Goal: Book appointment/travel/reservation

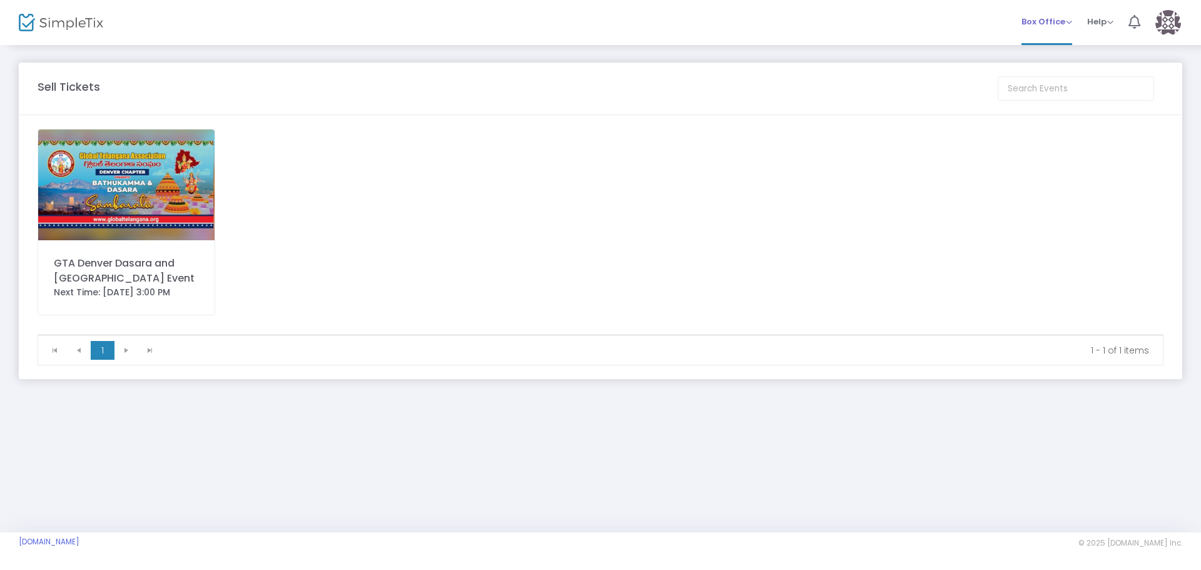
click at [1045, 21] on span "Box Office" at bounding box center [1046, 22] width 51 height 12
click at [1055, 70] on li "Bookings" at bounding box center [1065, 66] width 89 height 24
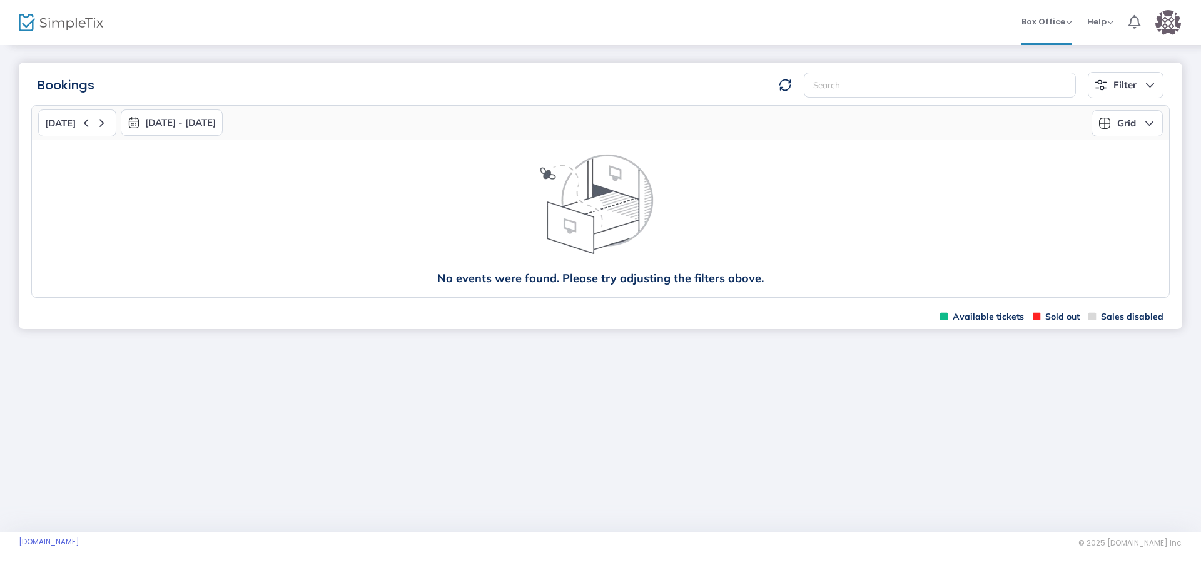
click at [137, 132] on button "[DATE] - [DATE]" at bounding box center [172, 122] width 102 height 26
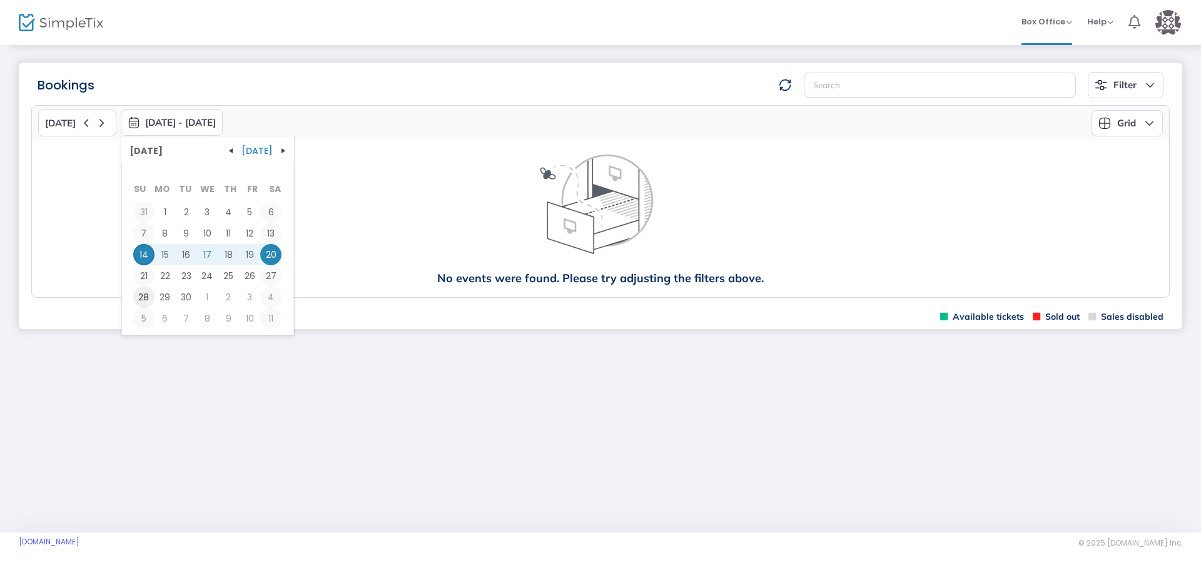
click at [140, 294] on span "28" at bounding box center [143, 296] width 21 height 21
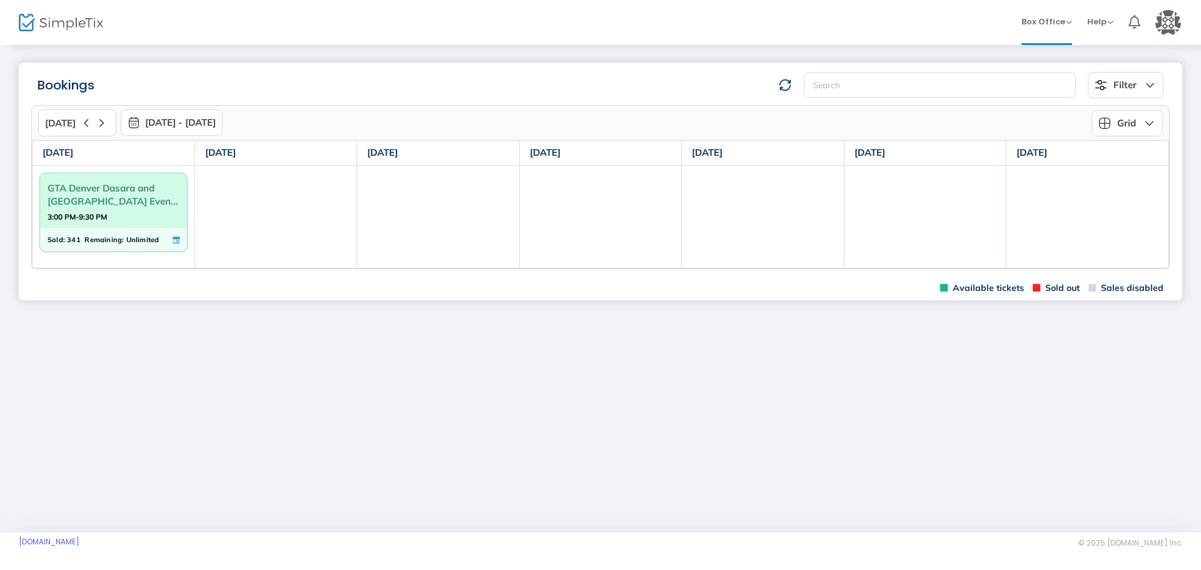
click at [113, 228] on div "Sold: 341 Remaining: Unlimited" at bounding box center [113, 240] width 147 height 24
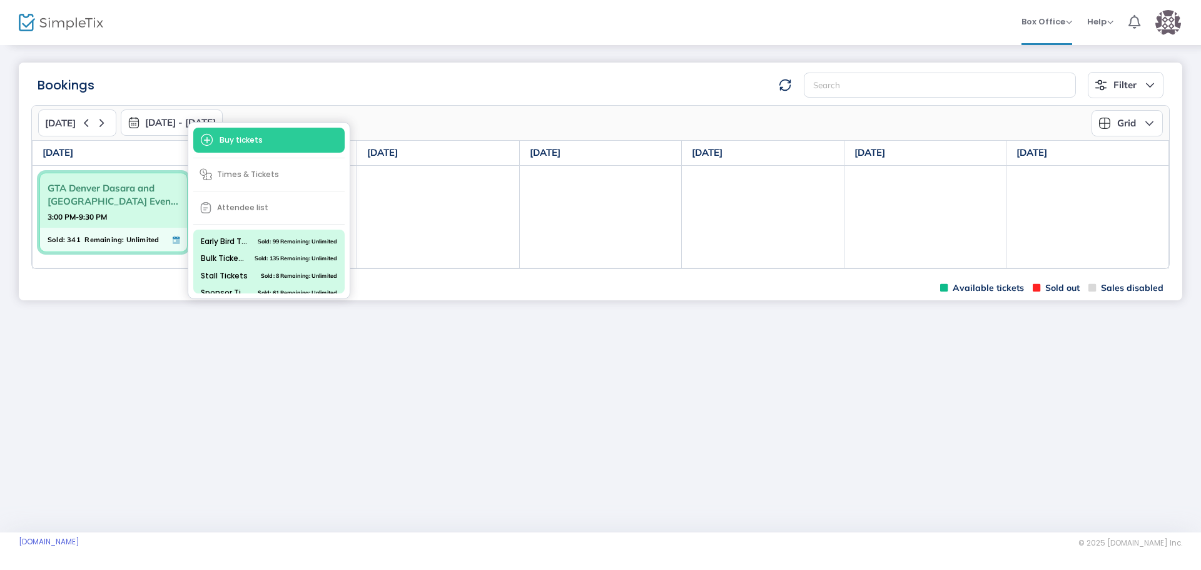
click at [554, 392] on div "Bookings Filter Minimum available capacity Events GTA [GEOGRAPHIC_DATA] Dasara …" at bounding box center [600, 288] width 1201 height 489
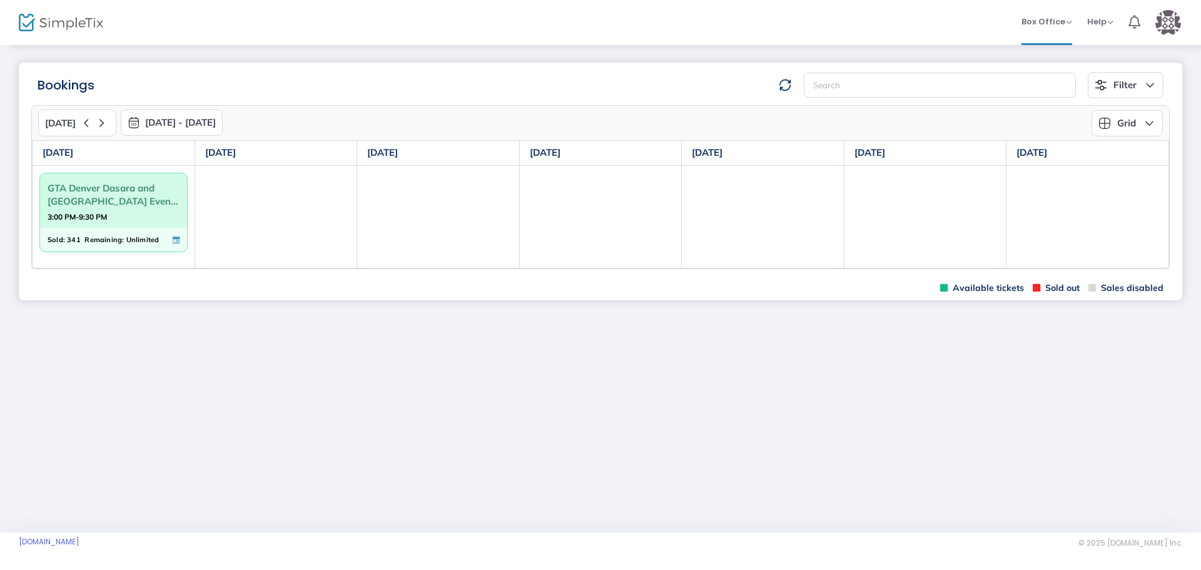
click at [146, 124] on button "[DATE] - [DATE]" at bounding box center [172, 122] width 102 height 26
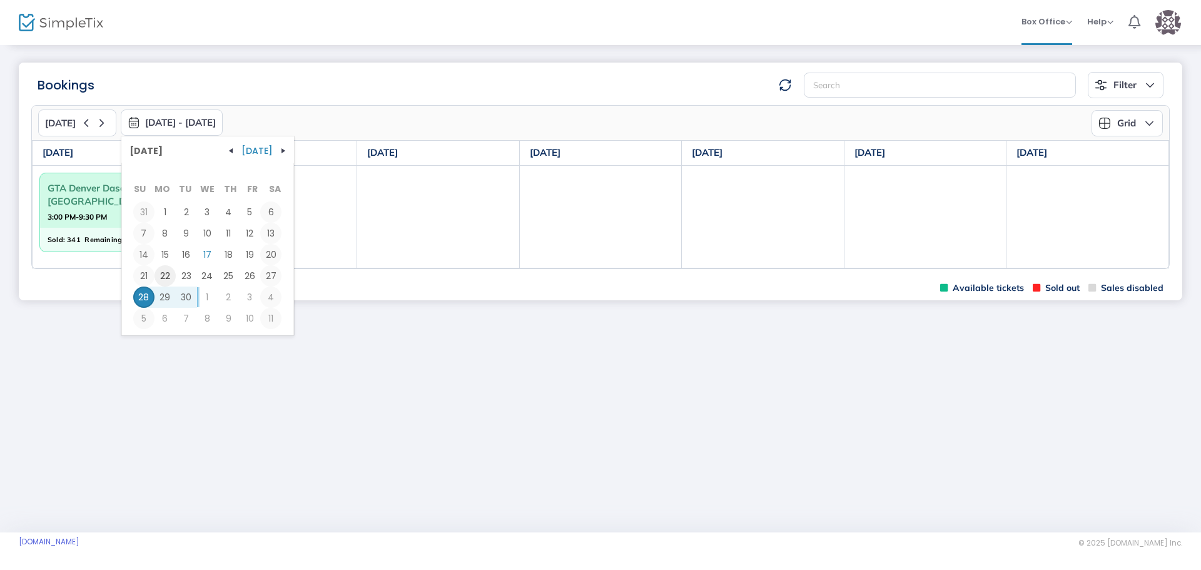
click at [165, 280] on span "22" at bounding box center [165, 275] width 21 height 21
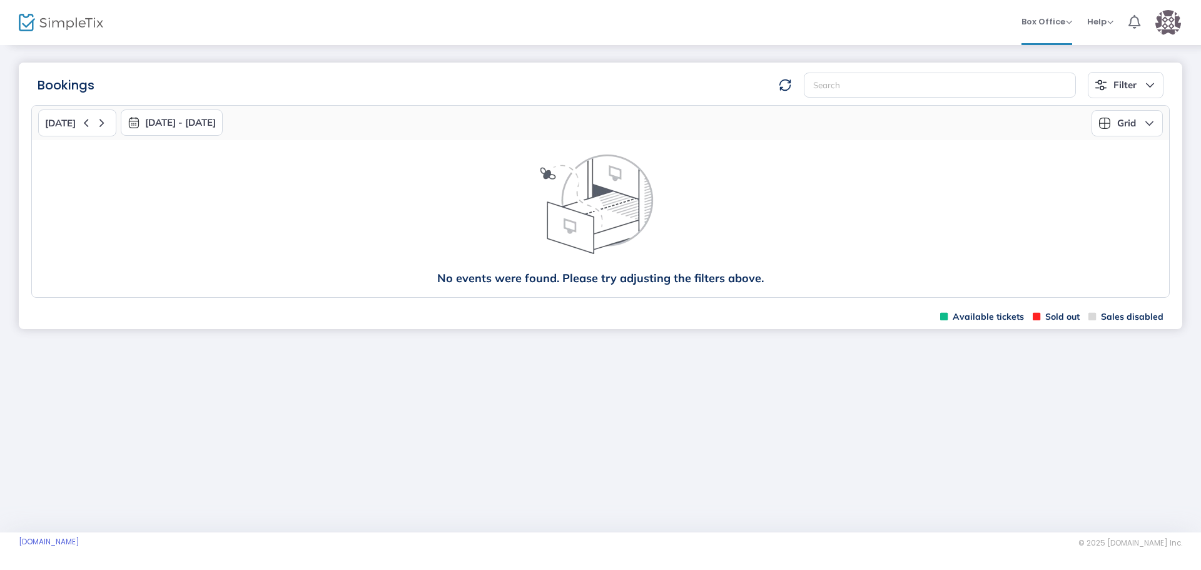
click at [151, 121] on button "[DATE] - [DATE]" at bounding box center [172, 122] width 102 height 26
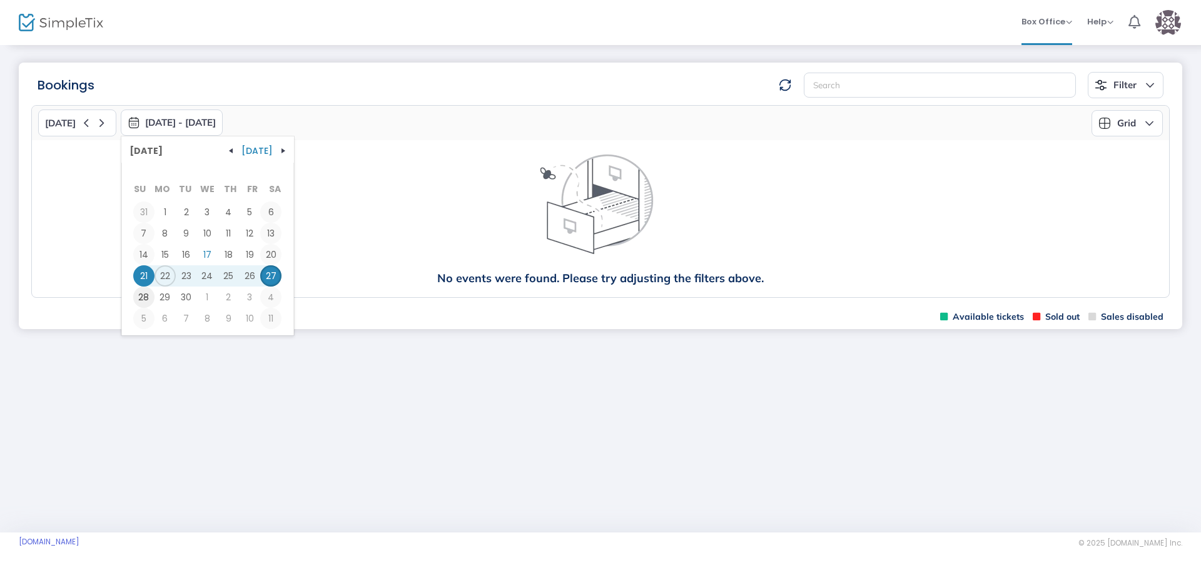
click at [138, 302] on span "28" at bounding box center [143, 296] width 21 height 21
